Goal: Check status

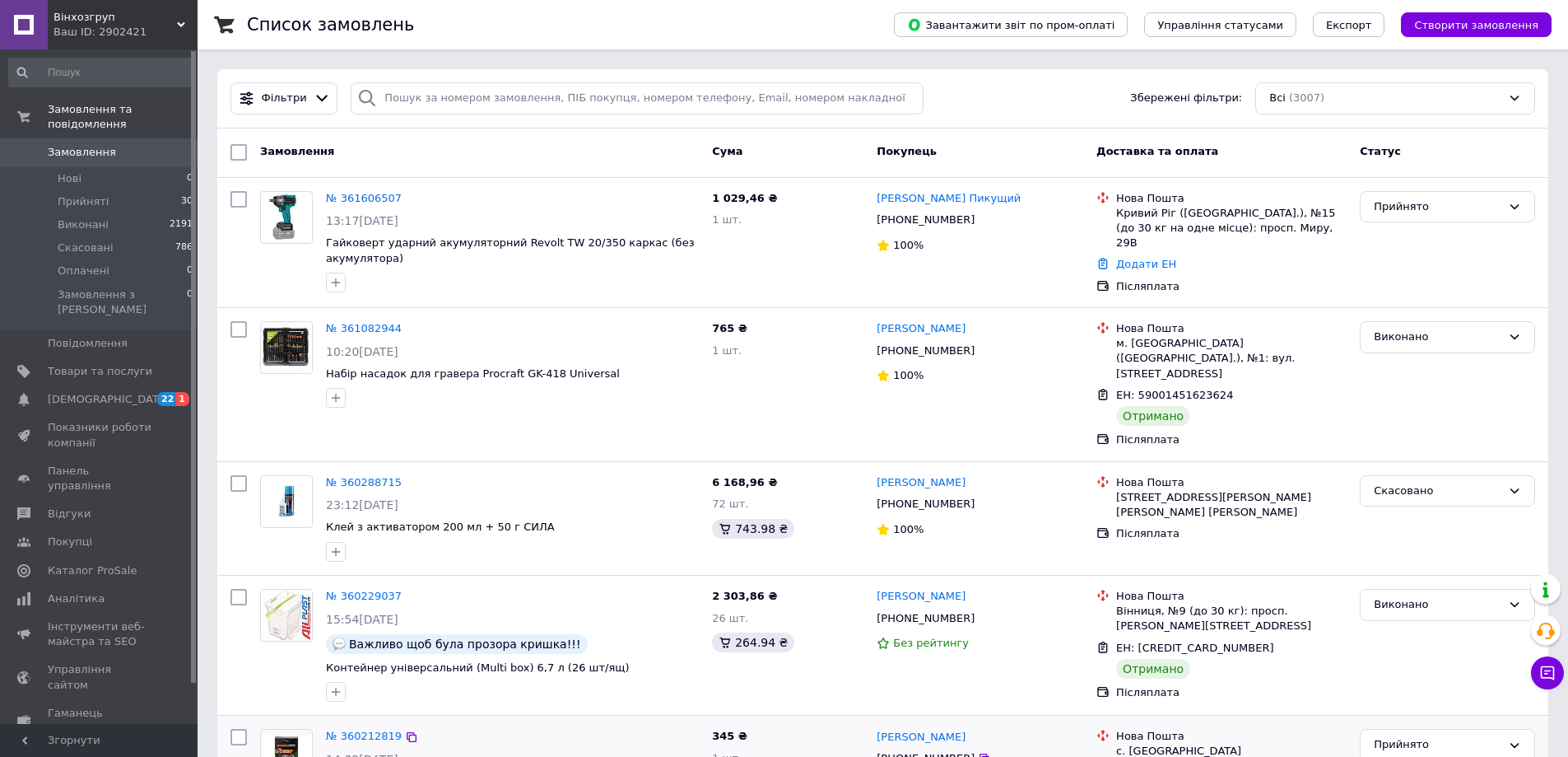
click at [605, 722] on div "№ 360212819 14:32[DATE] Ланцюг Procraft Industrial 3/8 крок 45 зв. 12" (підходи…" at bounding box center [512, 772] width 386 height 99
click at [584, 733] on div "№ 360212819 14:32[DATE] Ланцюг Procraft Industrial 3/8 крок 45 зв. 12" (підходи…" at bounding box center [512, 772] width 386 height 99
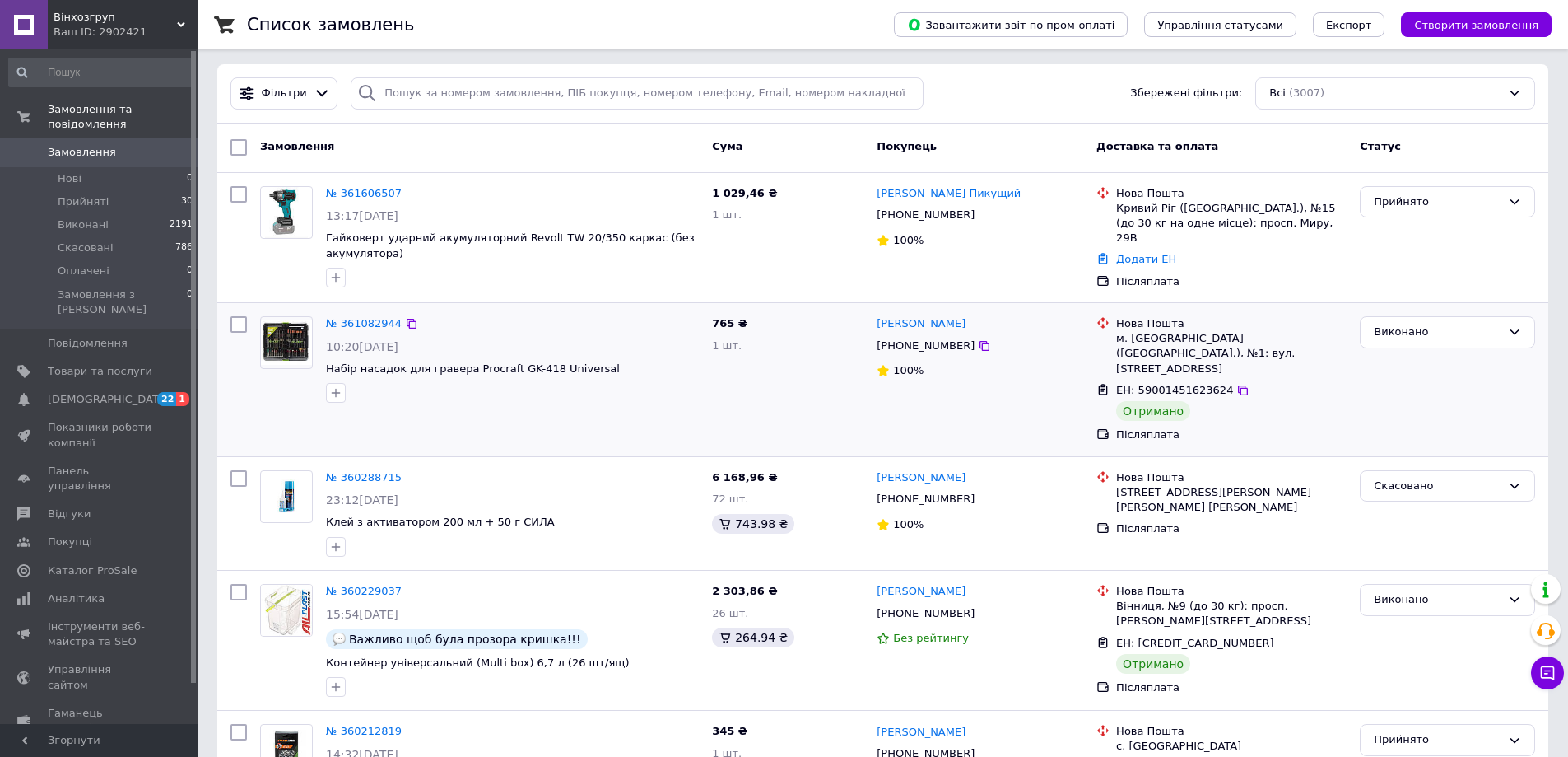
scroll to position [4, 0]
click at [526, 525] on div "№ 360288715 23:12, 03.09.2025 Клей з активатором 200 мл + 50 г СИЛА" at bounding box center [512, 515] width 386 height 99
